Goal: Task Accomplishment & Management: Manage account settings

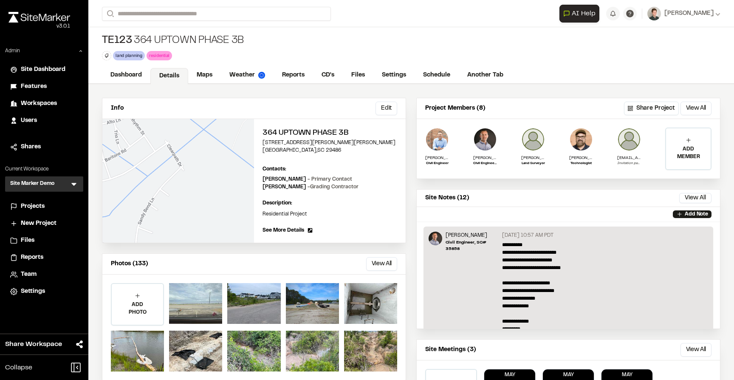
click at [368, 124] on div "364 Uptown Phase 3B 166 Sandy Bend Lane Summerville , SC 29486 Edit Contacts: V…" at bounding box center [330, 181] width 152 height 124
drag, startPoint x: 333, startPoint y: 154, endPoint x: 259, endPoint y: 142, distance: 74.4
click at [259, 142] on div "364 Uptown Phase 3B 166 Sandy Bend Lane Summerville , SC 29486 Edit Contacts: V…" at bounding box center [330, 181] width 152 height 124
copy div "166 Sandy Bend Lane Summerville , SC 29486"
drag, startPoint x: 267, startPoint y: 39, endPoint x: 145, endPoint y: 37, distance: 121.9
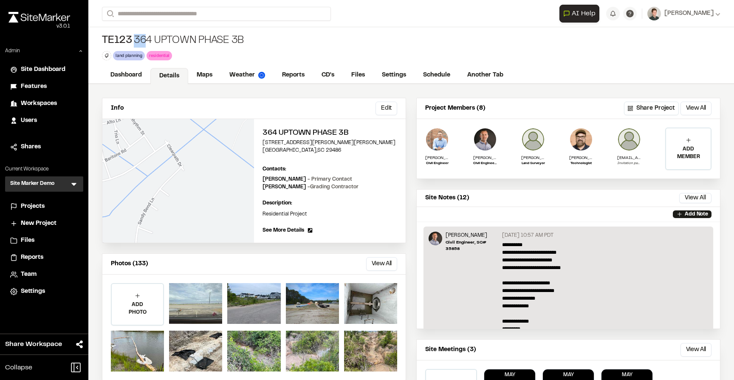
click at [145, 37] on div "TE123 364 Uptown Phase 3B land planning Delete Rename Edit Color Delete Tag Are…" at bounding box center [410, 47] width 645 height 40
click at [260, 33] on div "TE123 364 Uptown Phase 3B land planning Delete Rename Edit Color Delete Tag Are…" at bounding box center [410, 47] width 645 height 40
drag, startPoint x: 245, startPoint y: 37, endPoint x: 178, endPoint y: 37, distance: 66.2
click at [178, 37] on div "TE123 364 Uptown Phase 3B land planning Delete Rename Edit Color Delete Tag Are…" at bounding box center [410, 47] width 645 height 40
click at [215, 39] on div "TE123 364 Uptown Phase 3B" at bounding box center [173, 41] width 142 height 14
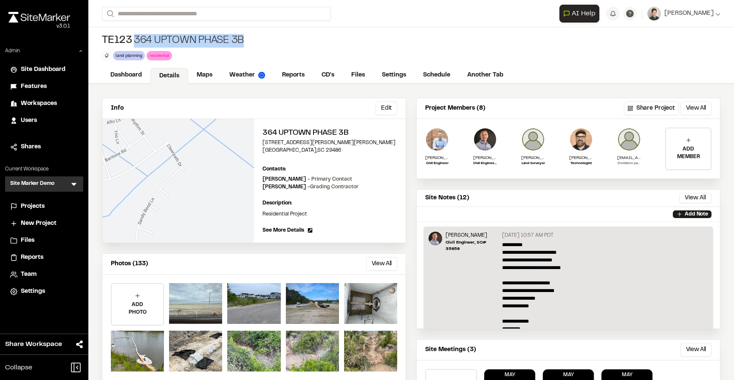
drag, startPoint x: 135, startPoint y: 41, endPoint x: 242, endPoint y: 40, distance: 107.0
click at [242, 40] on div "TE123 364 Uptown Phase 3B" at bounding box center [173, 41] width 142 height 14
copy div "364 Uptown Phase 3B"
click at [359, 48] on div "TE123 364 Uptown Phase 3B land planning Delete Rename Edit Color Delete Tag Are…" at bounding box center [410, 47] width 645 height 40
click at [300, 41] on div "TE123 364 Uptown Phase 3B land planning Delete Rename Edit Color Delete Tag Are…" at bounding box center [410, 47] width 645 height 40
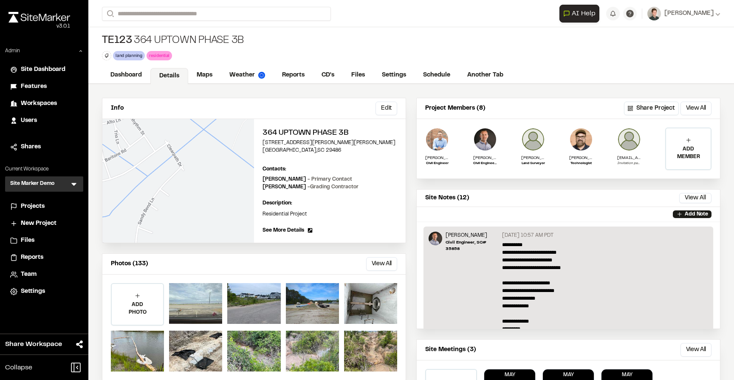
click at [42, 207] on span "Projects" at bounding box center [33, 206] width 24 height 9
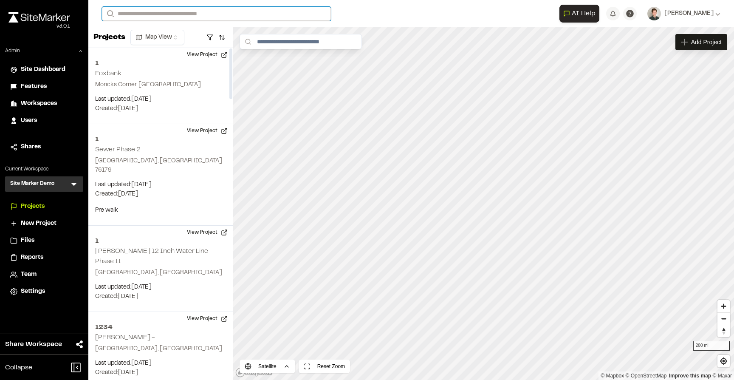
click at [163, 11] on input "Search" at bounding box center [216, 14] width 229 height 14
type input "**"
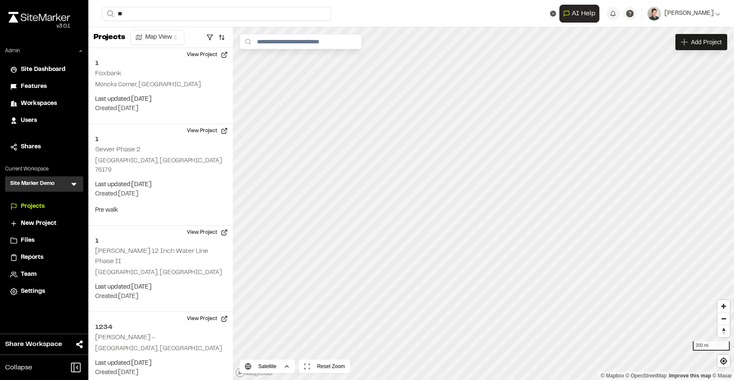
click at [200, 40] on p "Summerville , SC" at bounding box center [169, 43] width 125 height 9
click at [685, 45] on div "Add Project" at bounding box center [701, 42] width 52 height 16
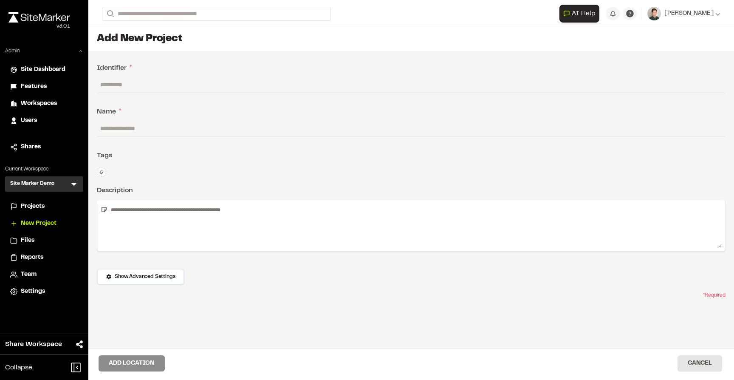
click at [80, 53] on icon at bounding box center [80, 50] width 5 height 5
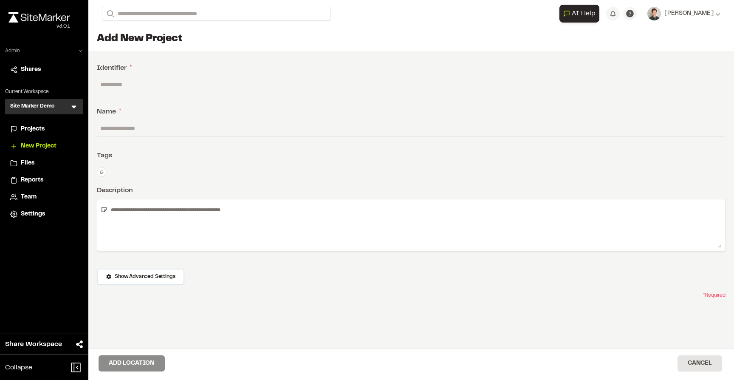
click at [34, 130] on span "Projects" at bounding box center [33, 128] width 24 height 9
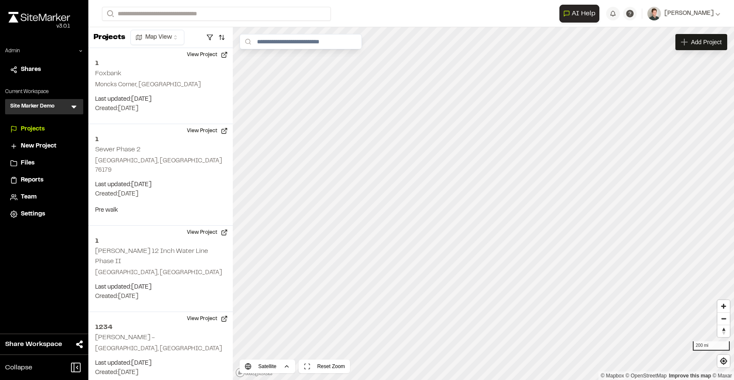
click at [75, 109] on icon at bounding box center [74, 106] width 8 height 8
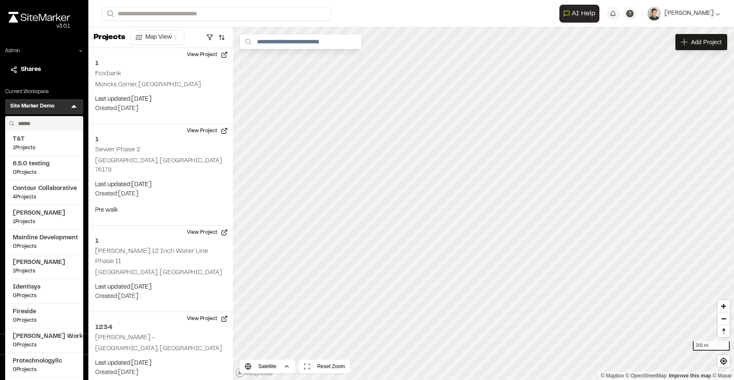
click at [32, 122] on input "text" at bounding box center [47, 123] width 65 height 14
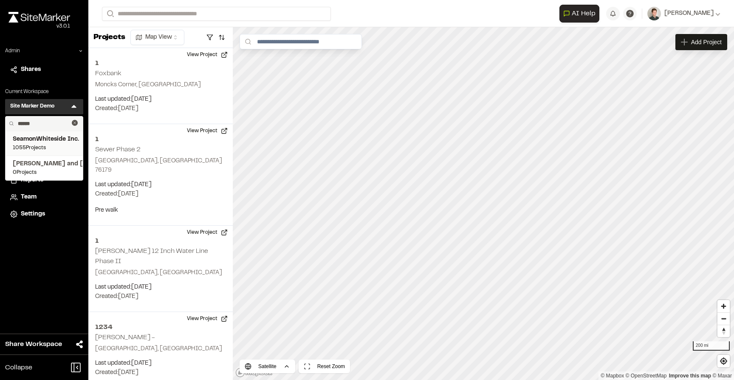
type input "******"
click at [22, 138] on span "SeamonWhiteside Inc." at bounding box center [44, 139] width 63 height 9
